Goal: Task Accomplishment & Management: Use online tool/utility

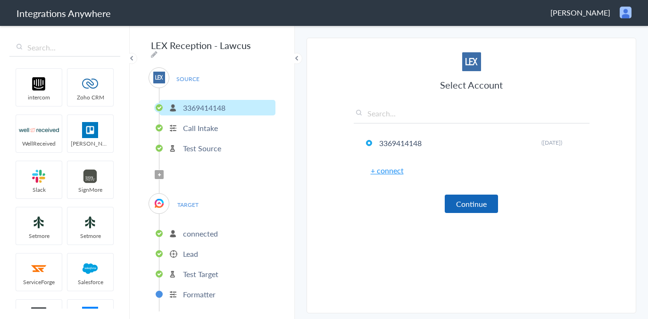
click at [479, 202] on button "Continue" at bounding box center [471, 204] width 53 height 18
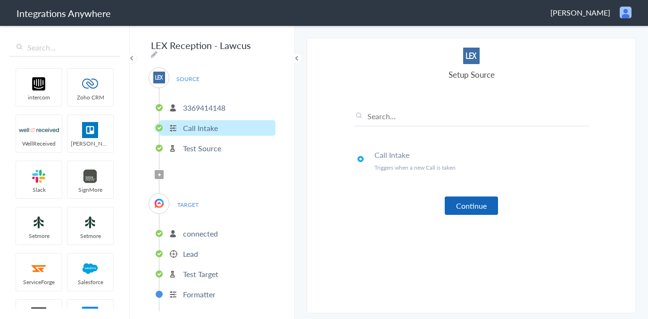
click at [478, 203] on button "Continue" at bounding box center [471, 206] width 53 height 18
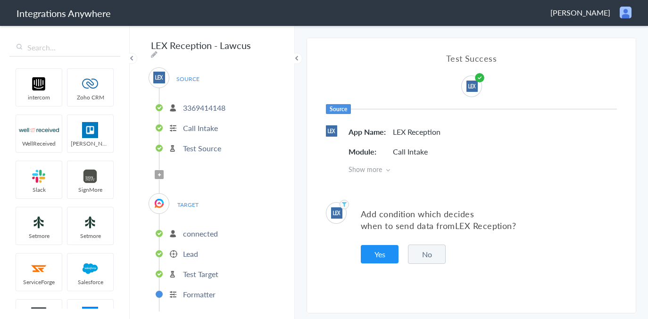
click at [429, 252] on button "No" at bounding box center [427, 254] width 38 height 19
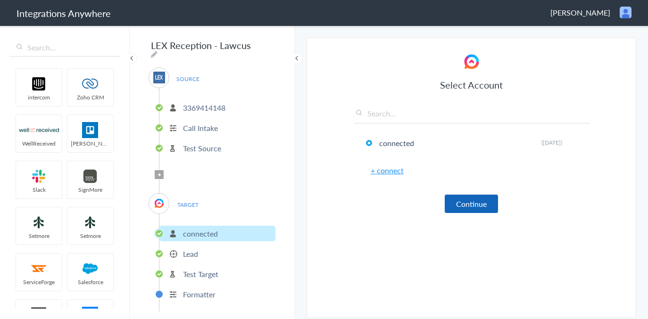
click at [467, 204] on button "Continue" at bounding box center [471, 204] width 53 height 18
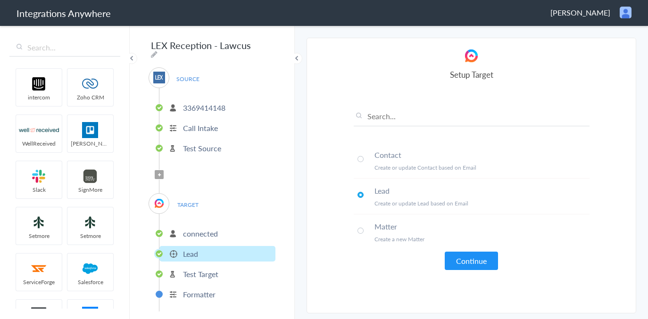
click at [470, 257] on button "Continue" at bounding box center [471, 261] width 53 height 18
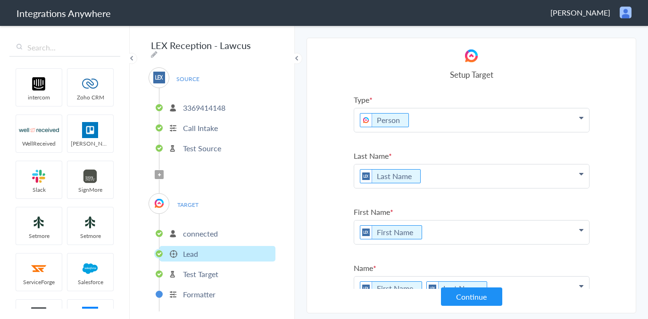
scroll to position [614, 0]
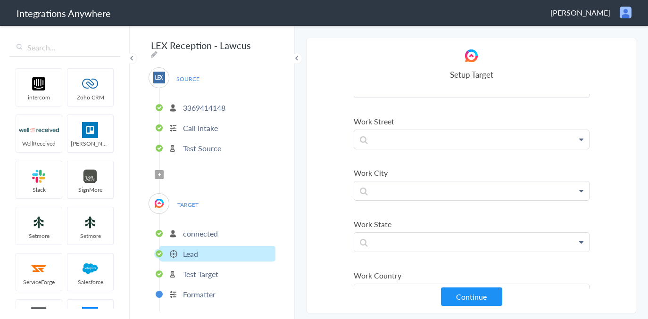
click at [463, 291] on button "Continue" at bounding box center [471, 297] width 61 height 18
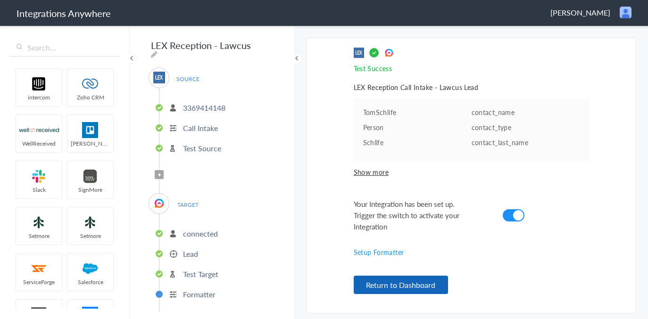
click at [425, 288] on button "Return to Dashboard" at bounding box center [401, 285] width 94 height 18
click at [198, 145] on p "Test Source" at bounding box center [202, 148] width 38 height 11
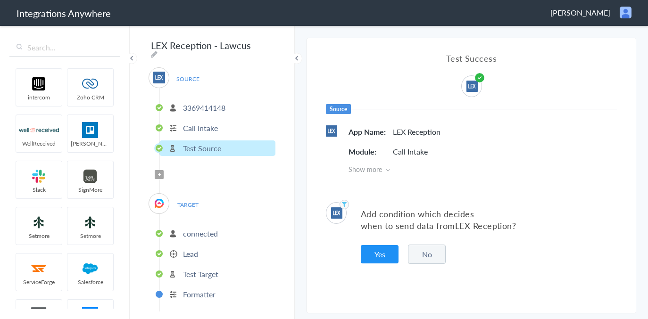
click at [430, 257] on button "No" at bounding box center [427, 254] width 38 height 19
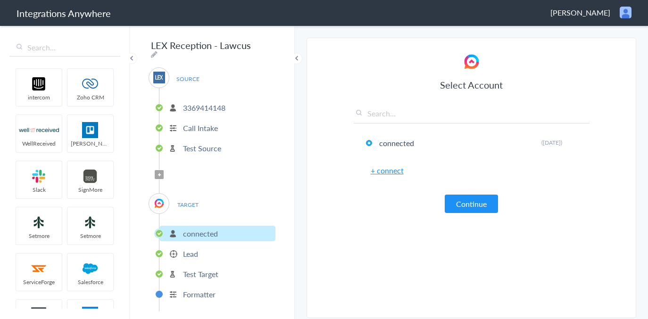
click at [188, 75] on span "SOURCE" at bounding box center [188, 79] width 36 height 13
click at [157, 73] on img at bounding box center [159, 78] width 12 height 12
click at [201, 105] on p "3369414148" at bounding box center [204, 107] width 42 height 11
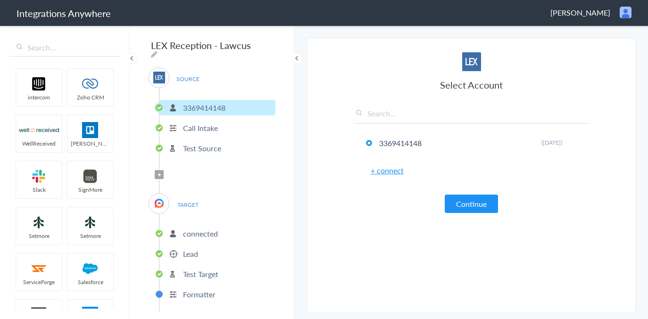
click at [199, 125] on p "Call Intake" at bounding box center [200, 128] width 35 height 11
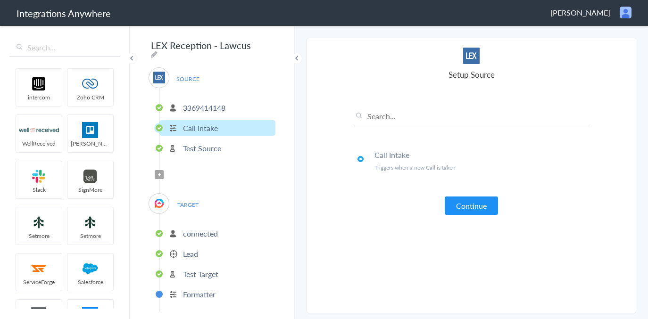
click at [209, 151] on li "Test Source" at bounding box center [217, 148] width 116 height 16
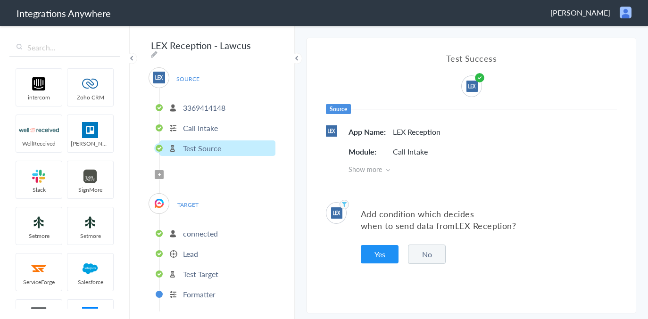
click at [360, 253] on div "Add condition which decides when to send data from LEX Reception ? Yes No" at bounding box center [471, 233] width 329 height 90
click at [366, 256] on button "Yes" at bounding box center [380, 254] width 38 height 18
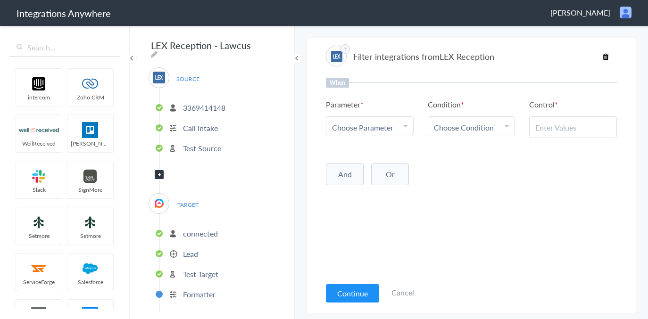
click at [382, 129] on span "Choose Parameter" at bounding box center [362, 127] width 61 height 11
click at [356, 148] on link "Call Type" at bounding box center [369, 137] width 87 height 20
click at [470, 124] on span "Choose Condition" at bounding box center [464, 127] width 60 height 11
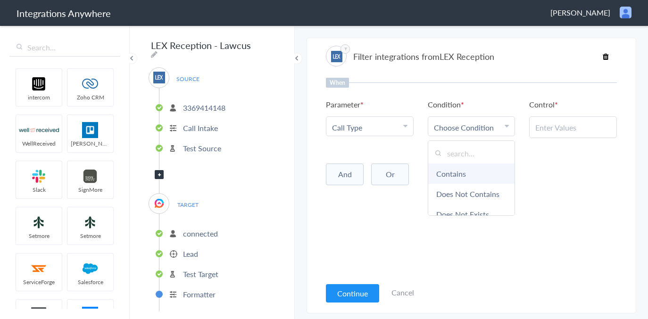
click at [477, 175] on link "Contains" at bounding box center [471, 174] width 87 height 20
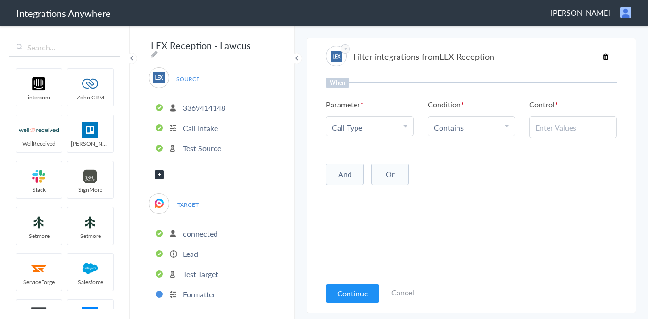
click at [563, 130] on input "text" at bounding box center [572, 127] width 75 height 11
type input "New Client"
click at [471, 129] on li "Contains" at bounding box center [469, 127] width 71 height 11
click at [582, 211] on div "When Parameter Choose Parameter Call Type First Name Last Name Email Phone Case…" at bounding box center [471, 177] width 291 height 199
click at [345, 295] on button "Continue" at bounding box center [352, 293] width 53 height 18
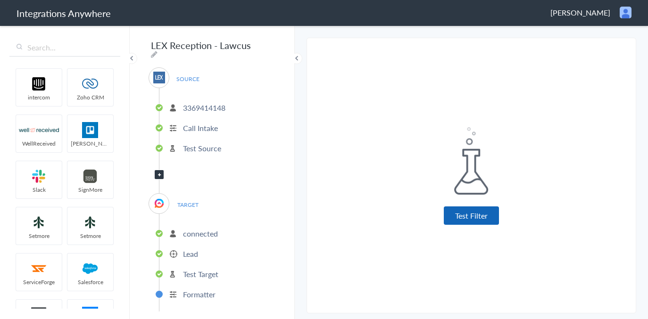
click at [467, 215] on button "Test Filter" at bounding box center [471, 216] width 55 height 18
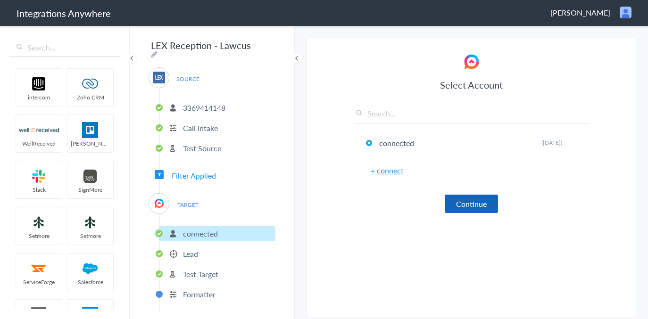
click at [466, 200] on button "Continue" at bounding box center [471, 204] width 53 height 18
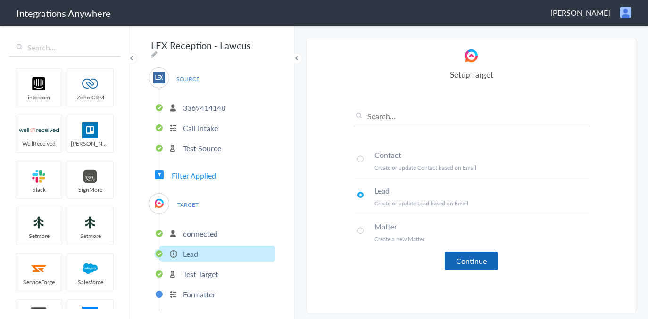
click at [471, 261] on button "Continue" at bounding box center [471, 261] width 53 height 18
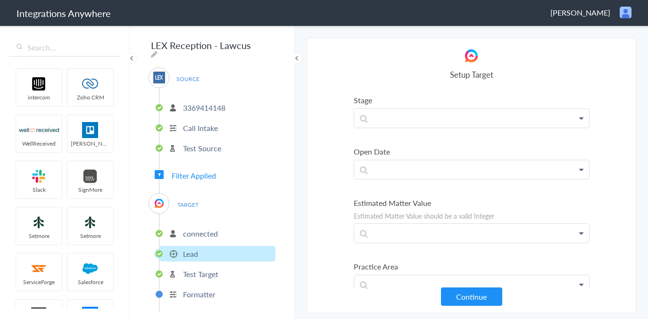
scroll to position [1069, 0]
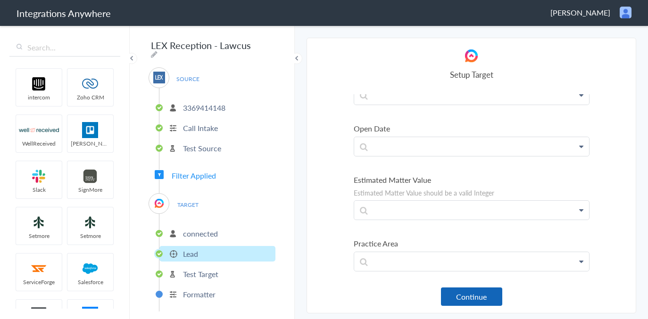
click at [477, 296] on button "Continue" at bounding box center [471, 297] width 61 height 18
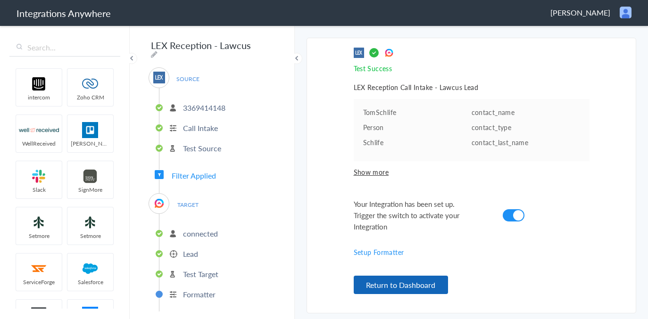
click at [422, 286] on button "Return to Dashboard" at bounding box center [401, 285] width 94 height 18
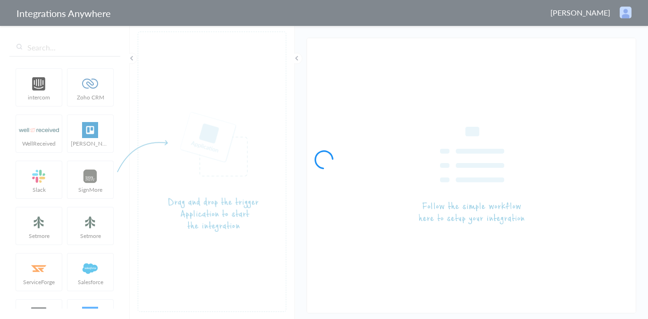
type input "Google Sheet Integrations - Subhojit"
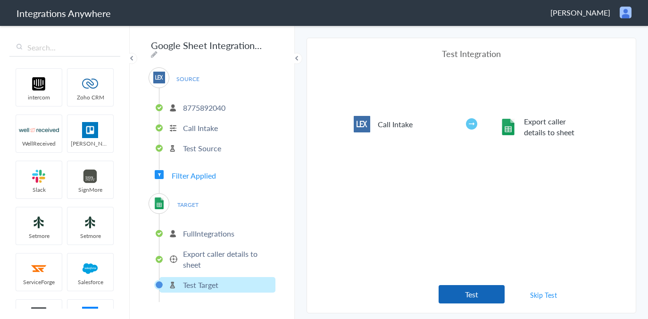
click at [481, 290] on button "Test" at bounding box center [471, 294] width 66 height 18
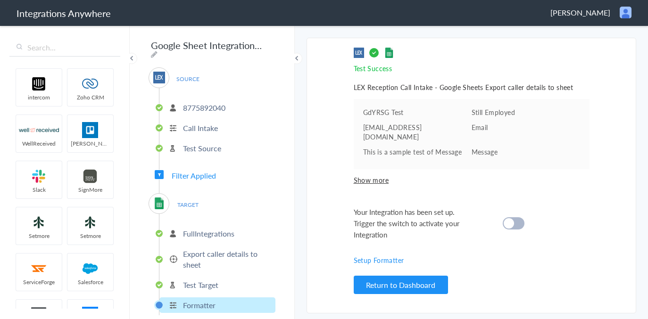
click at [509, 218] on cite at bounding box center [509, 223] width 10 height 10
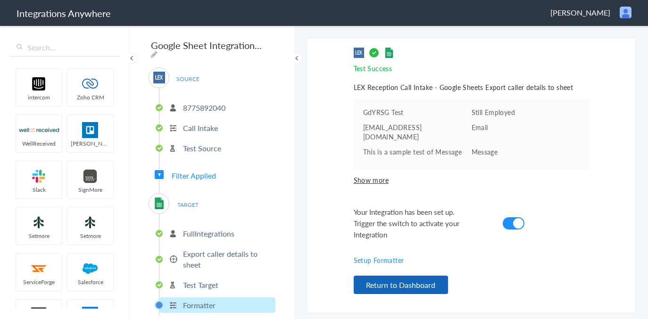
click at [424, 285] on button "Return to Dashboard" at bounding box center [401, 285] width 94 height 18
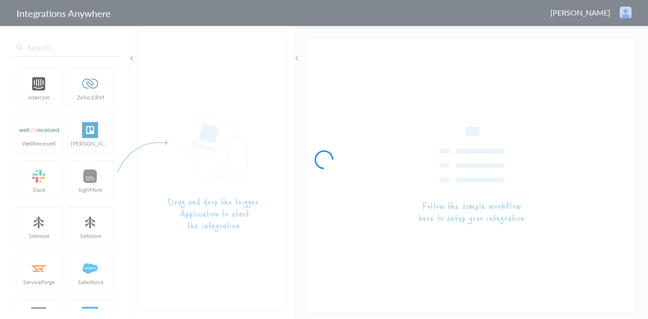
type input "Google Sheet Integrations - [PERSON_NAME]"
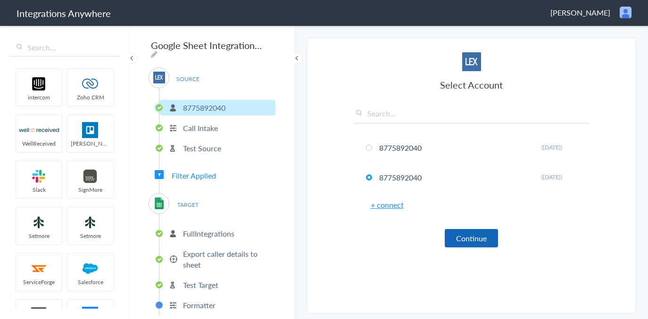
click at [479, 236] on button "Continue" at bounding box center [471, 238] width 53 height 18
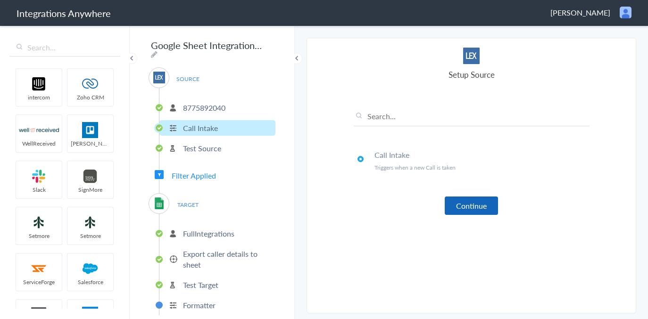
click at [481, 207] on button "Continue" at bounding box center [471, 206] width 53 height 18
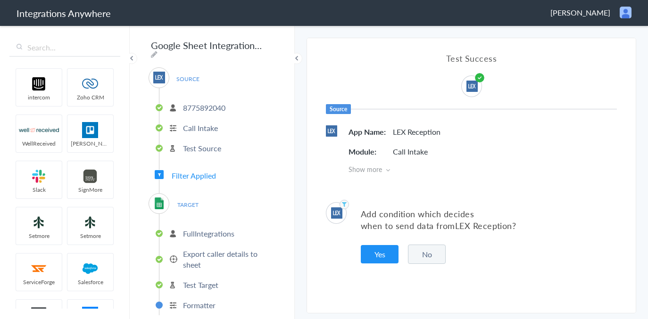
click at [431, 258] on button "No" at bounding box center [427, 254] width 38 height 19
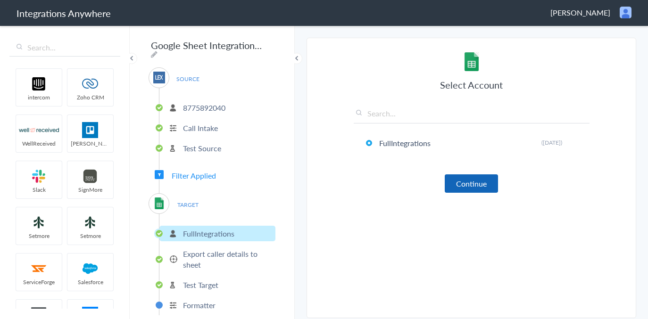
click at [487, 181] on button "Continue" at bounding box center [471, 183] width 53 height 18
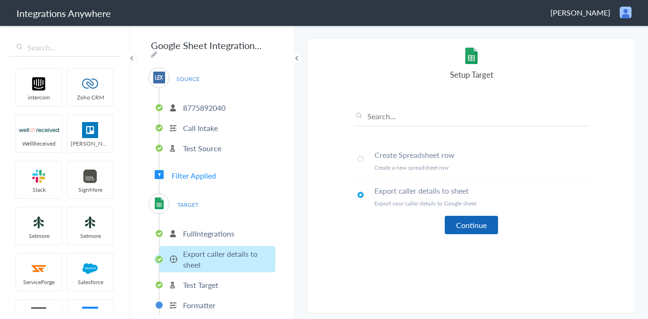
click at [486, 227] on button "Continue" at bounding box center [471, 225] width 53 height 18
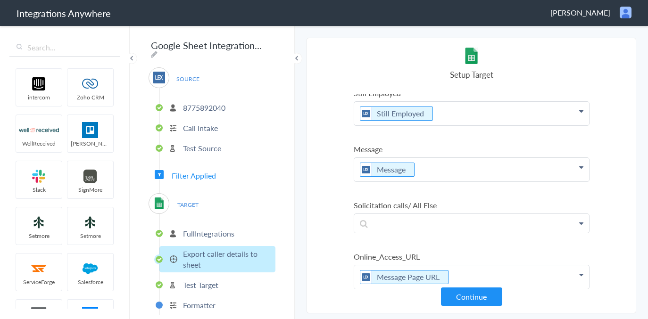
scroll to position [304, 0]
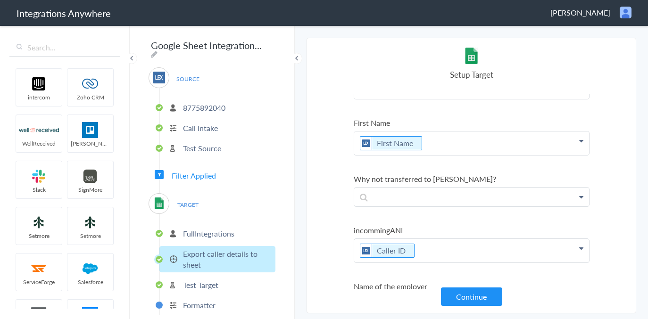
click at [221, 106] on p "8775892040" at bounding box center [204, 107] width 42 height 11
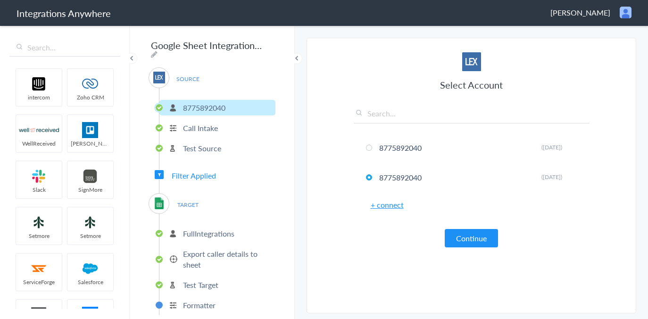
click at [585, 11] on span "[PERSON_NAME]" at bounding box center [580, 12] width 60 height 11
click at [597, 48] on li "Dashboard" at bounding box center [605, 48] width 65 height 14
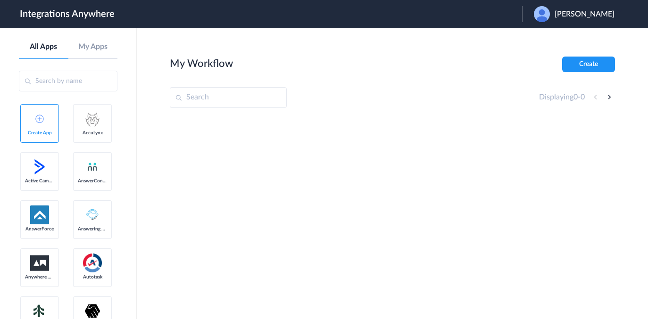
click at [582, 18] on span "[PERSON_NAME]" at bounding box center [584, 14] width 60 height 9
click at [198, 98] on input "text" at bounding box center [228, 97] width 117 height 21
paste input "https://my.distributedsource.com/crm#task/e635073d-44e3-4a50-a938-8aa35b172648"
type input "https://my.distributedsource.com/crm#task/e635073d-44e3-4a50-a938-8aa35b172648"
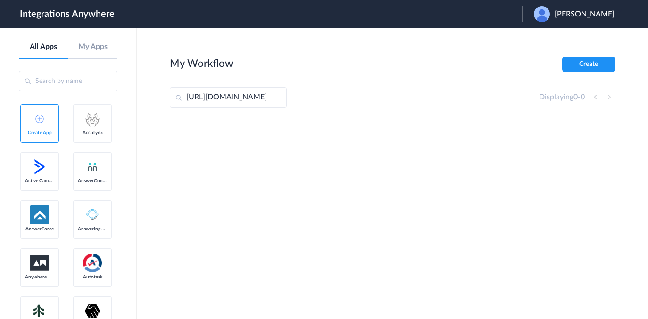
scroll to position [0, 0]
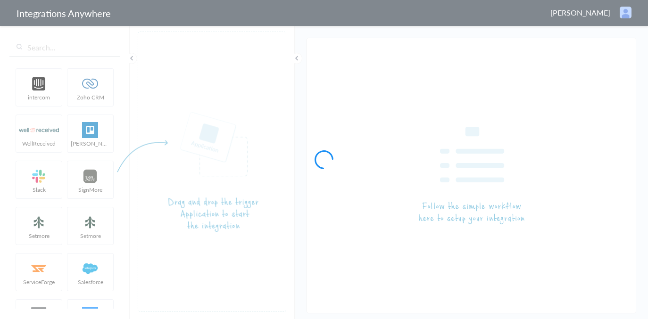
type input "Google Sheet Integrations - [PERSON_NAME]"
